Goal: Information Seeking & Learning: Learn about a topic

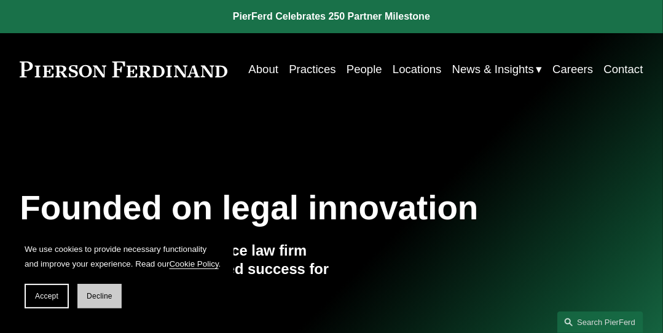
click at [108, 299] on span "Decline" at bounding box center [100, 296] width 26 height 9
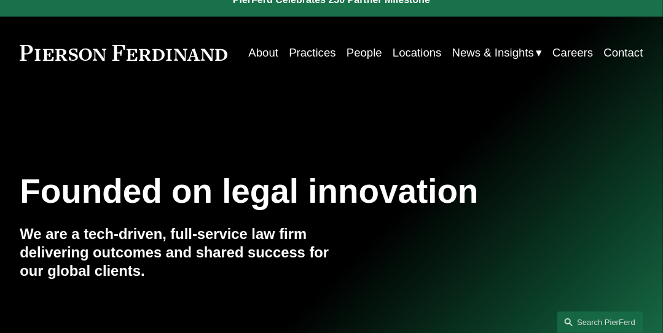
scroll to position [20, 0]
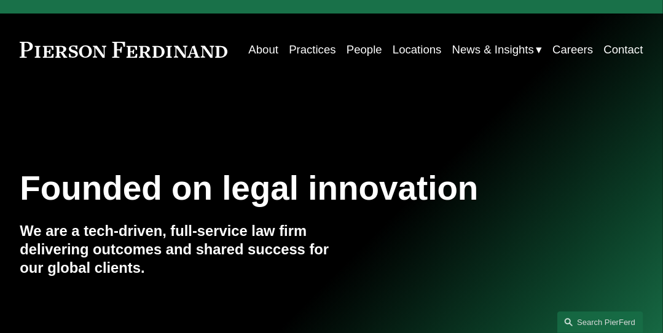
click at [278, 44] on link "About" at bounding box center [263, 49] width 30 height 23
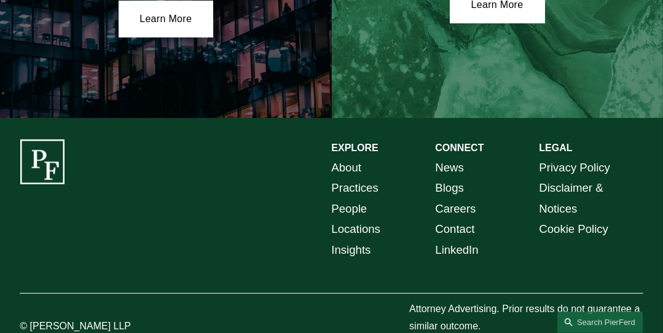
scroll to position [2048, 0]
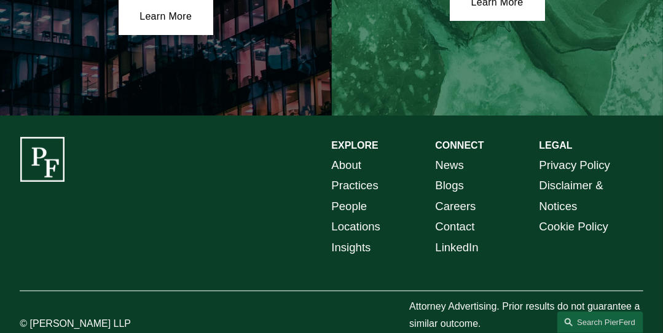
click at [350, 237] on link "Insights" at bounding box center [351, 247] width 39 height 20
click at [465, 196] on link "Careers" at bounding box center [456, 206] width 41 height 20
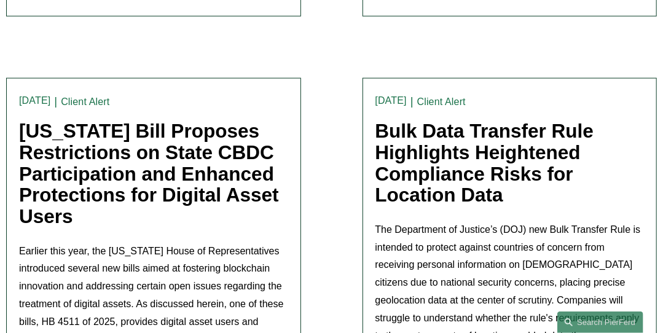
scroll to position [631, 0]
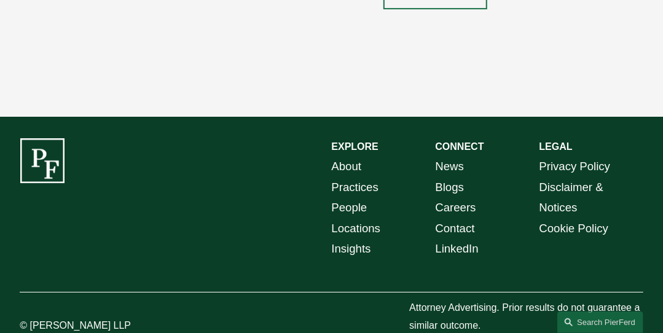
scroll to position [1652, 0]
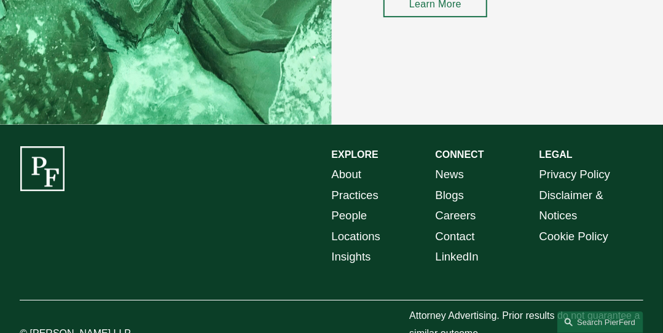
click at [355, 226] on link "People" at bounding box center [350, 215] width 36 height 20
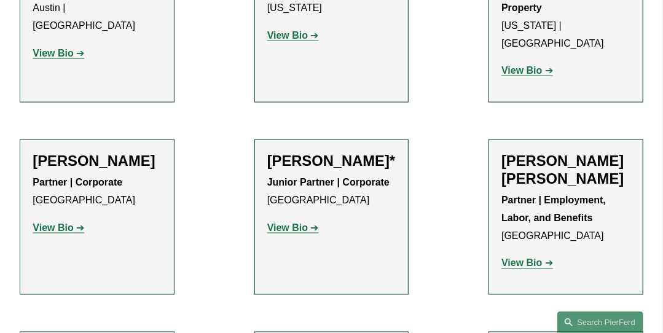
scroll to position [734, 0]
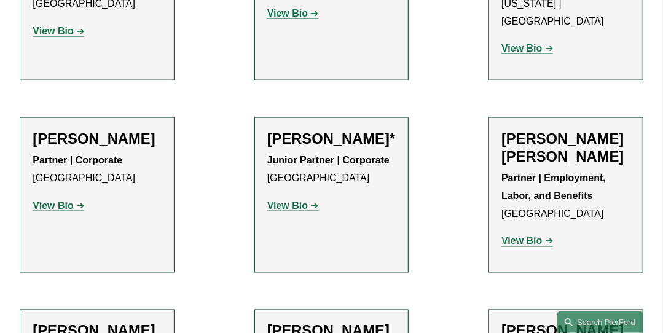
click at [530, 53] on strong "View Bio" at bounding box center [521, 48] width 41 height 10
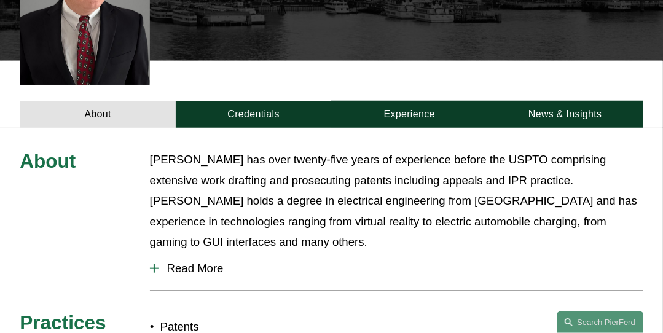
scroll to position [379, 0]
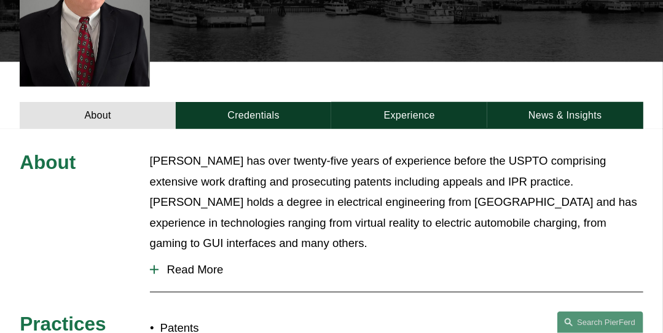
click at [169, 263] on span "Read More" at bounding box center [401, 270] width 485 height 14
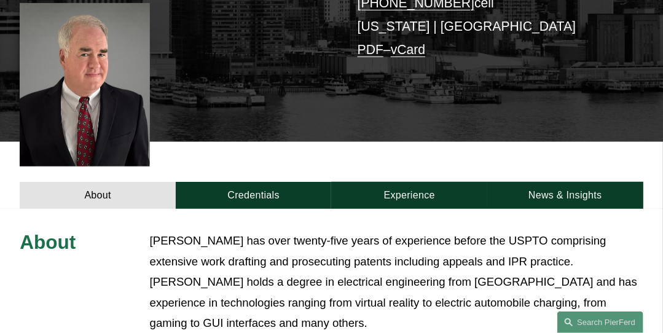
scroll to position [296, 0]
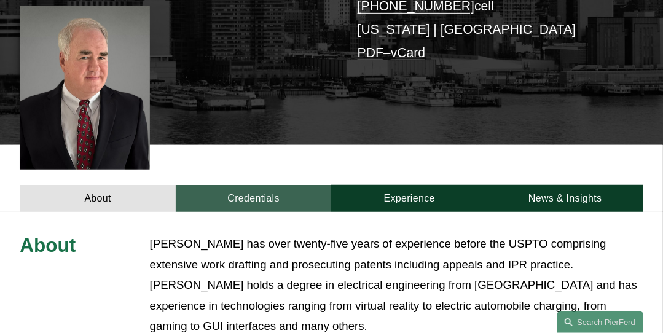
click at [257, 185] on link "Credentials" at bounding box center [254, 198] width 156 height 27
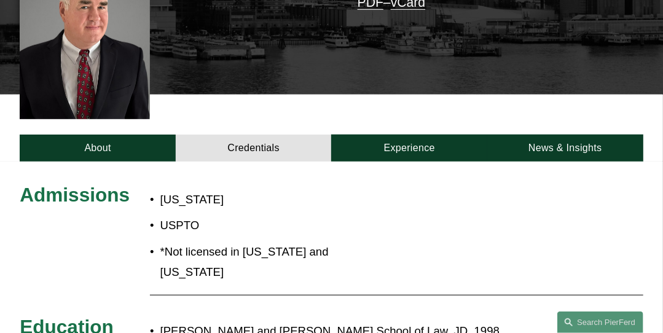
scroll to position [344, 0]
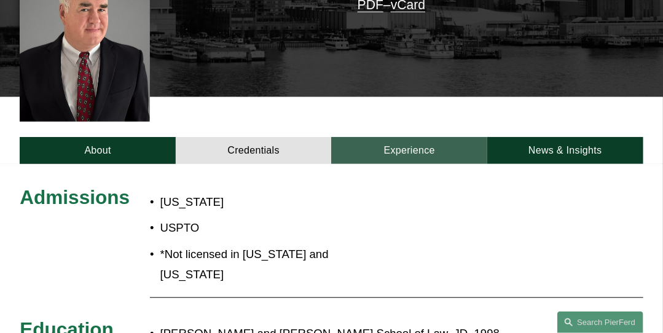
click at [426, 137] on link "Experience" at bounding box center [409, 150] width 156 height 27
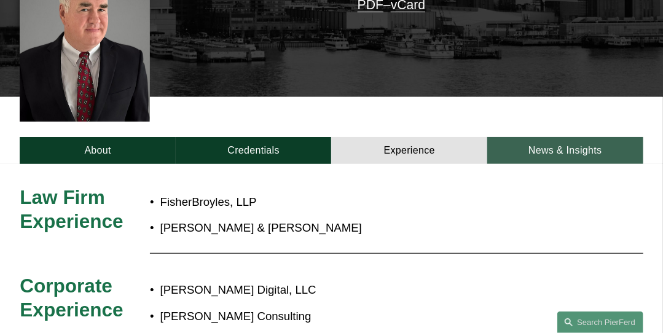
click at [589, 137] on link "News & Insights" at bounding box center [565, 150] width 156 height 27
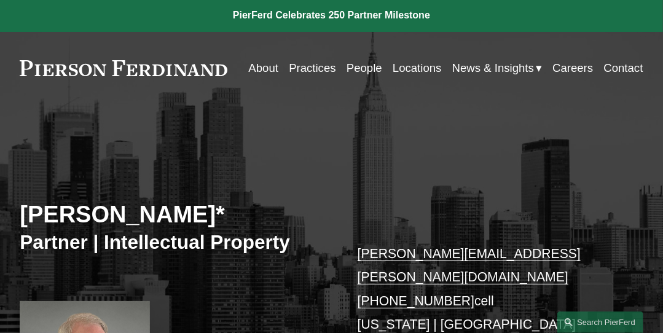
scroll to position [0, 0]
